Goal: Transaction & Acquisition: Obtain resource

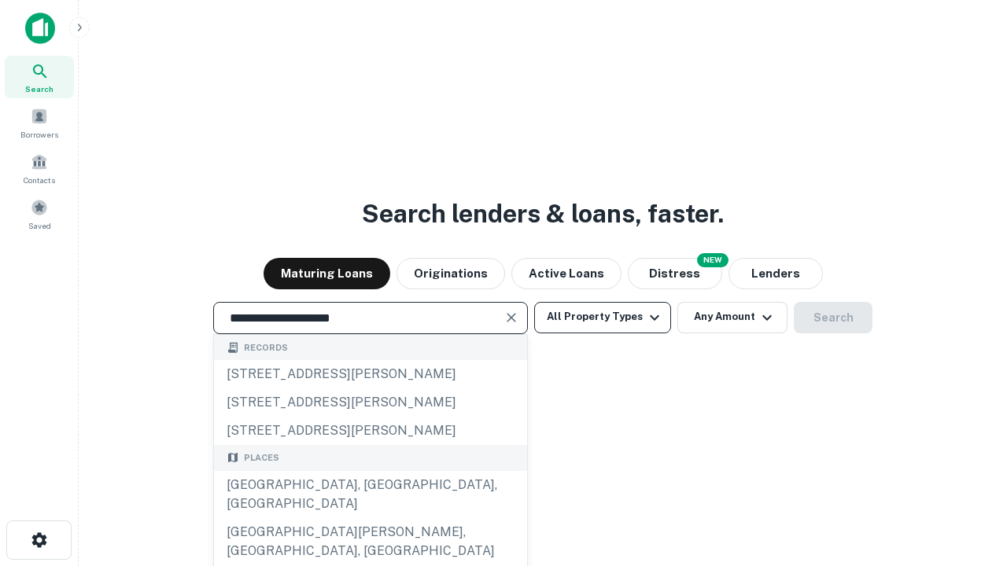
click at [370, 518] on div "[GEOGRAPHIC_DATA], [GEOGRAPHIC_DATA], [GEOGRAPHIC_DATA]" at bounding box center [370, 494] width 313 height 47
click at [602, 317] on button "All Property Types" at bounding box center [602, 317] width 137 height 31
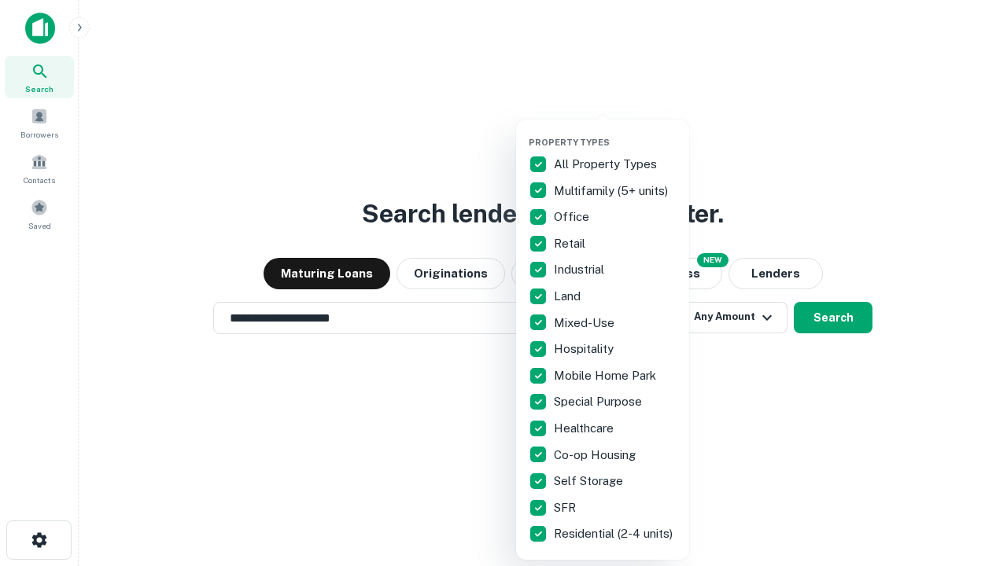
type input "**********"
click at [615, 132] on button "button" at bounding box center [614, 132] width 173 height 1
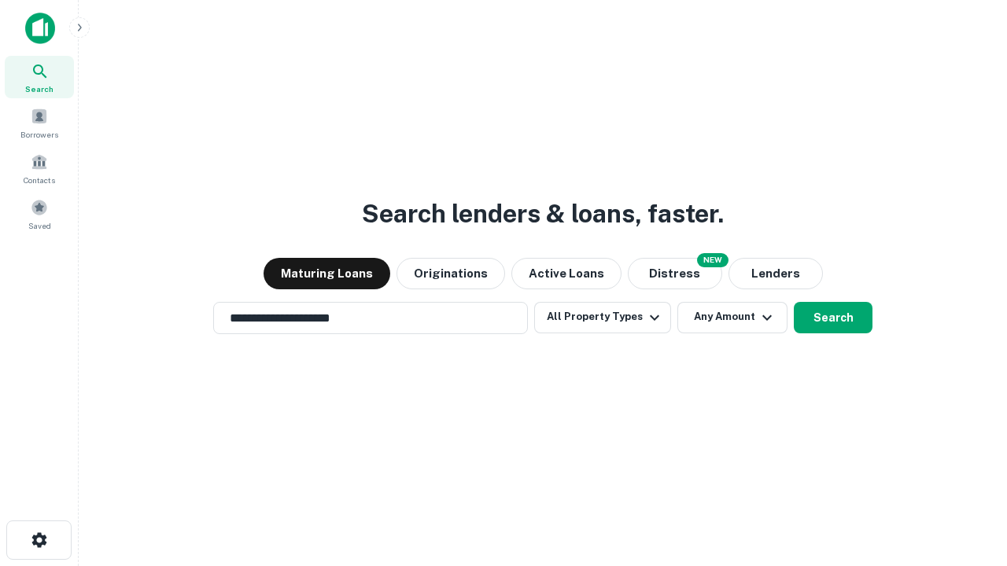
scroll to position [24, 0]
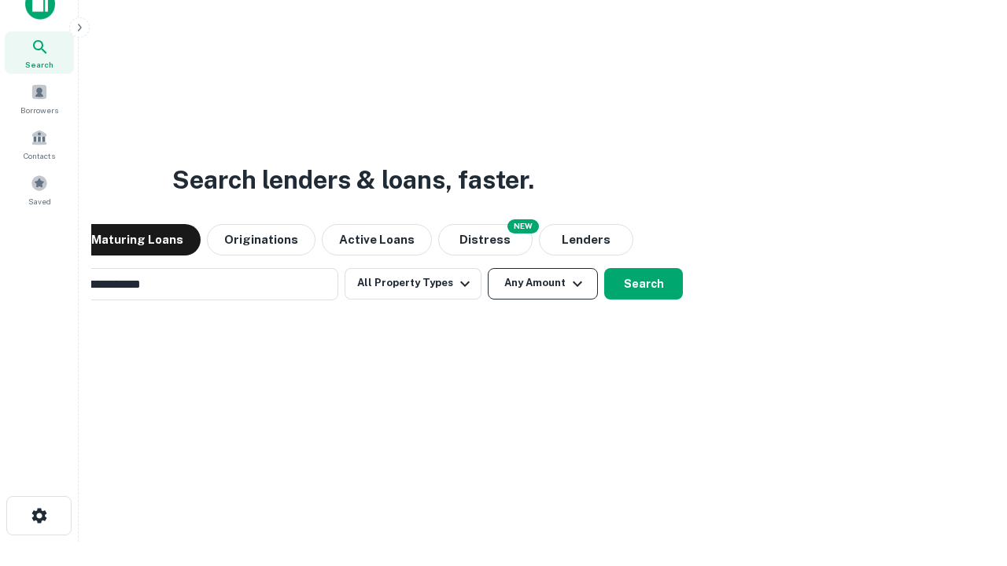
click at [488, 268] on button "Any Amount" at bounding box center [543, 283] width 110 height 31
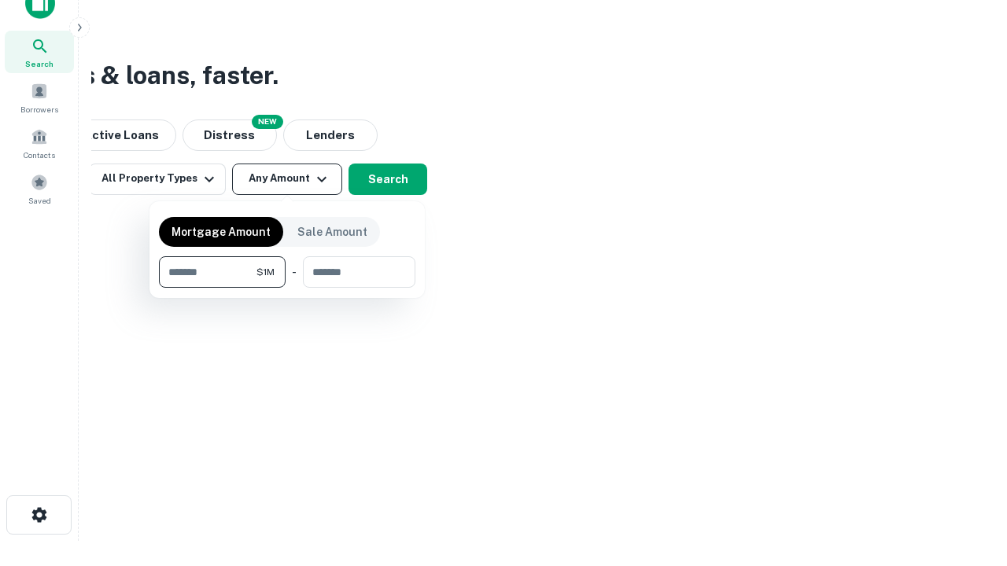
type input "*******"
click at [287, 288] on button "button" at bounding box center [287, 288] width 256 height 1
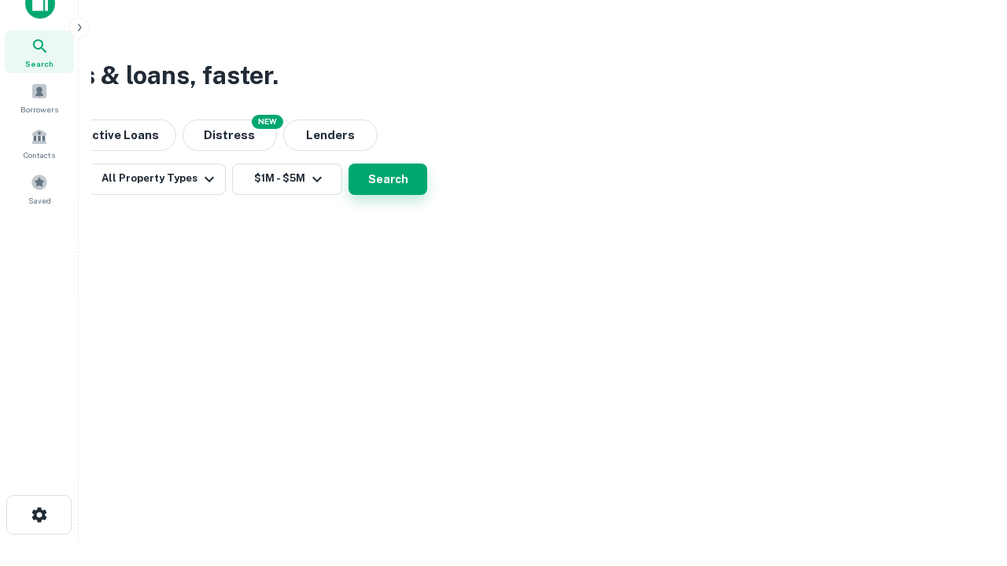
click at [427, 195] on button "Search" at bounding box center [387, 179] width 79 height 31
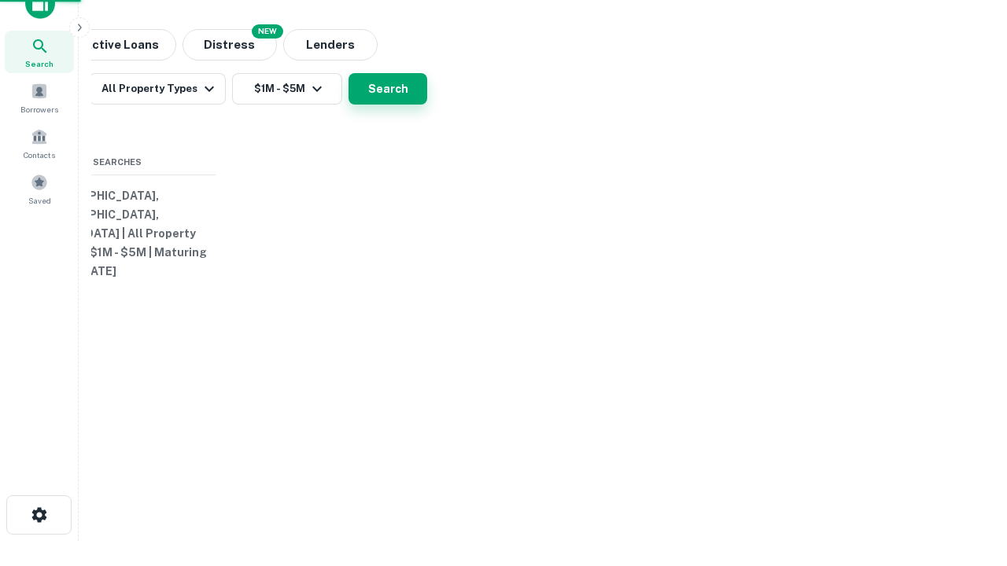
scroll to position [24, 0]
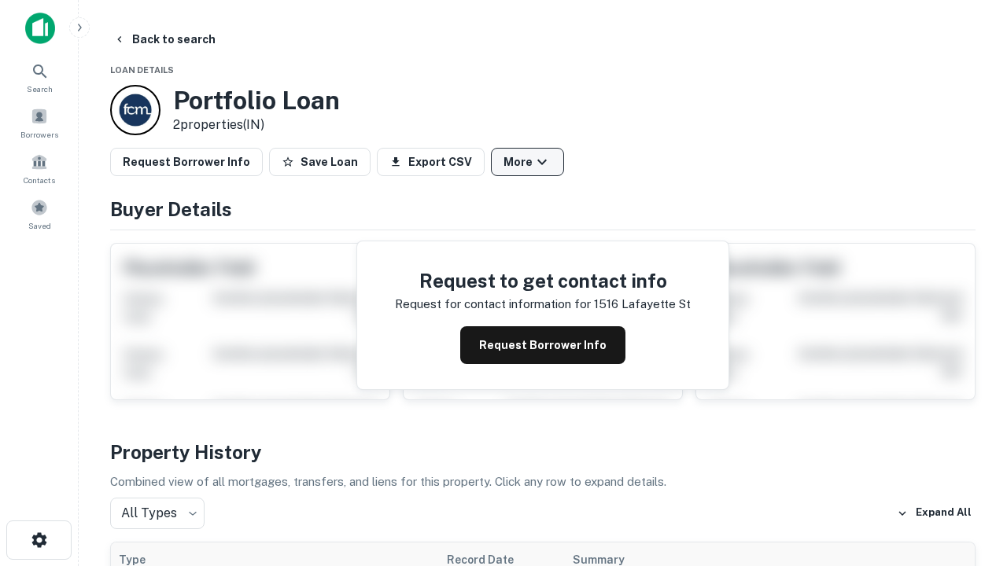
click at [527, 162] on button "More" at bounding box center [527, 162] width 73 height 28
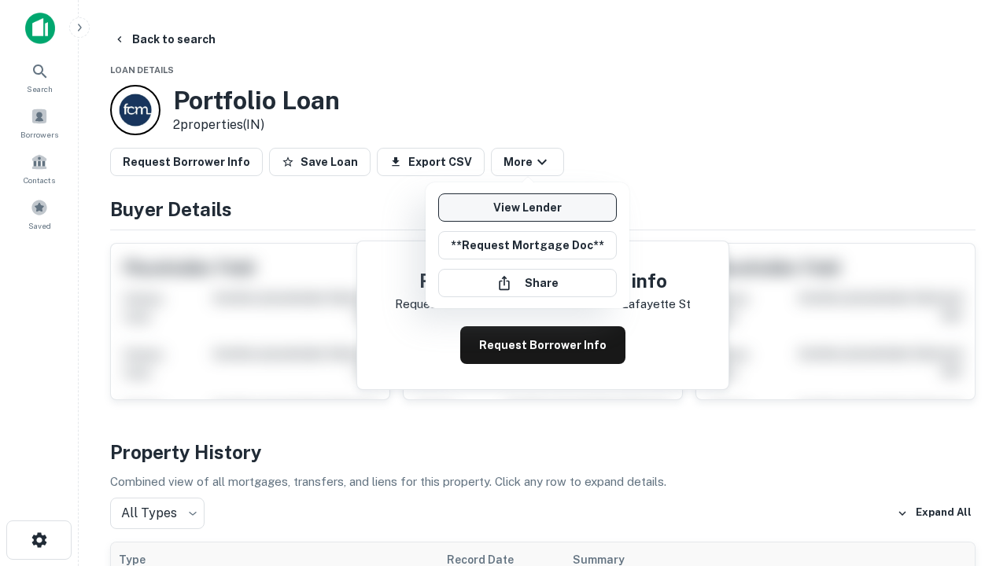
click at [527, 208] on link "View Lender" at bounding box center [527, 207] width 179 height 28
